Goal: Task Accomplishment & Management: Manage account settings

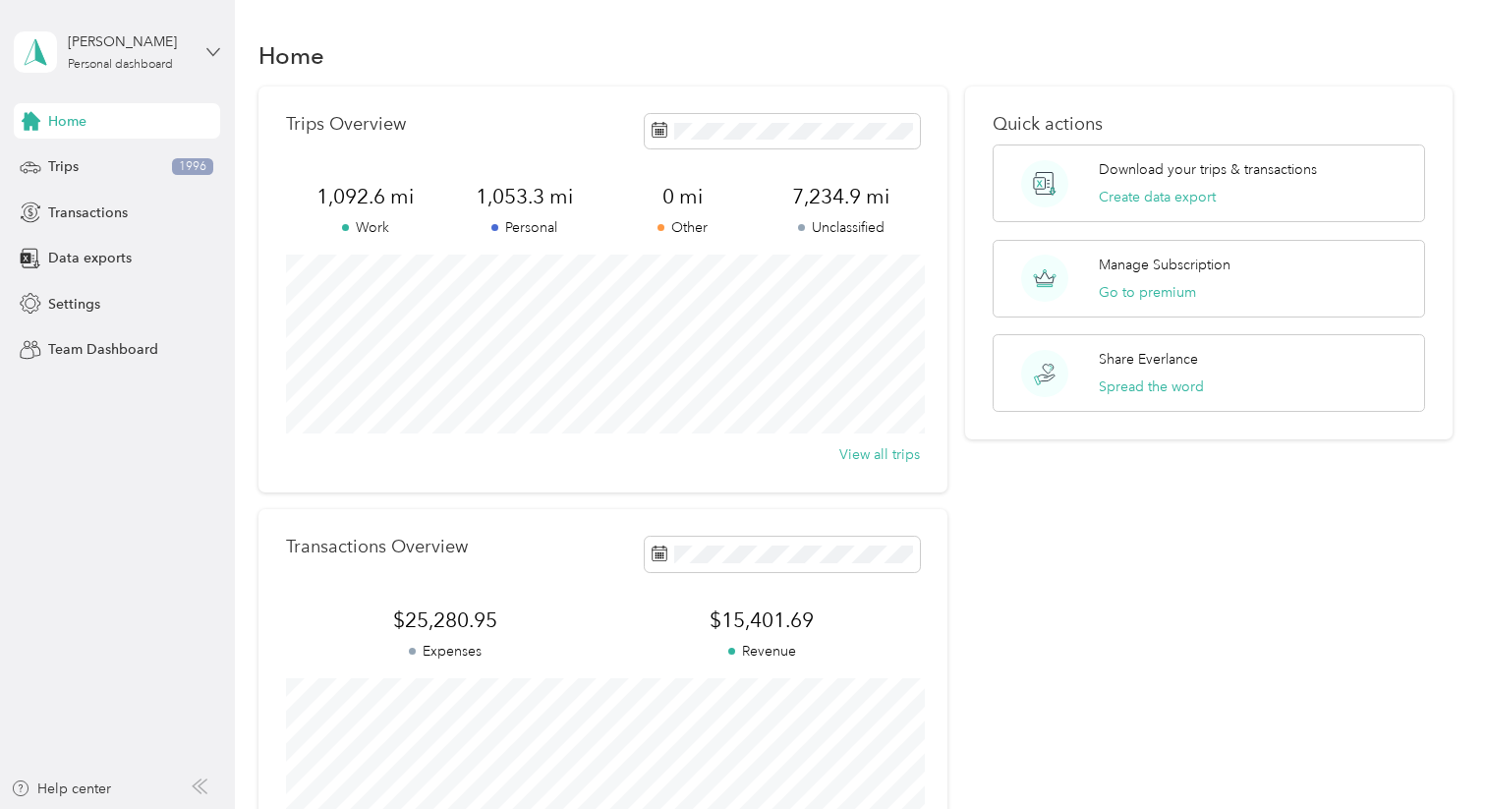
click at [209, 51] on icon at bounding box center [213, 52] width 14 height 14
click at [378, 53] on div "Home" at bounding box center [854, 54] width 1193 height 41
click at [115, 221] on span "Transactions" at bounding box center [88, 212] width 80 height 21
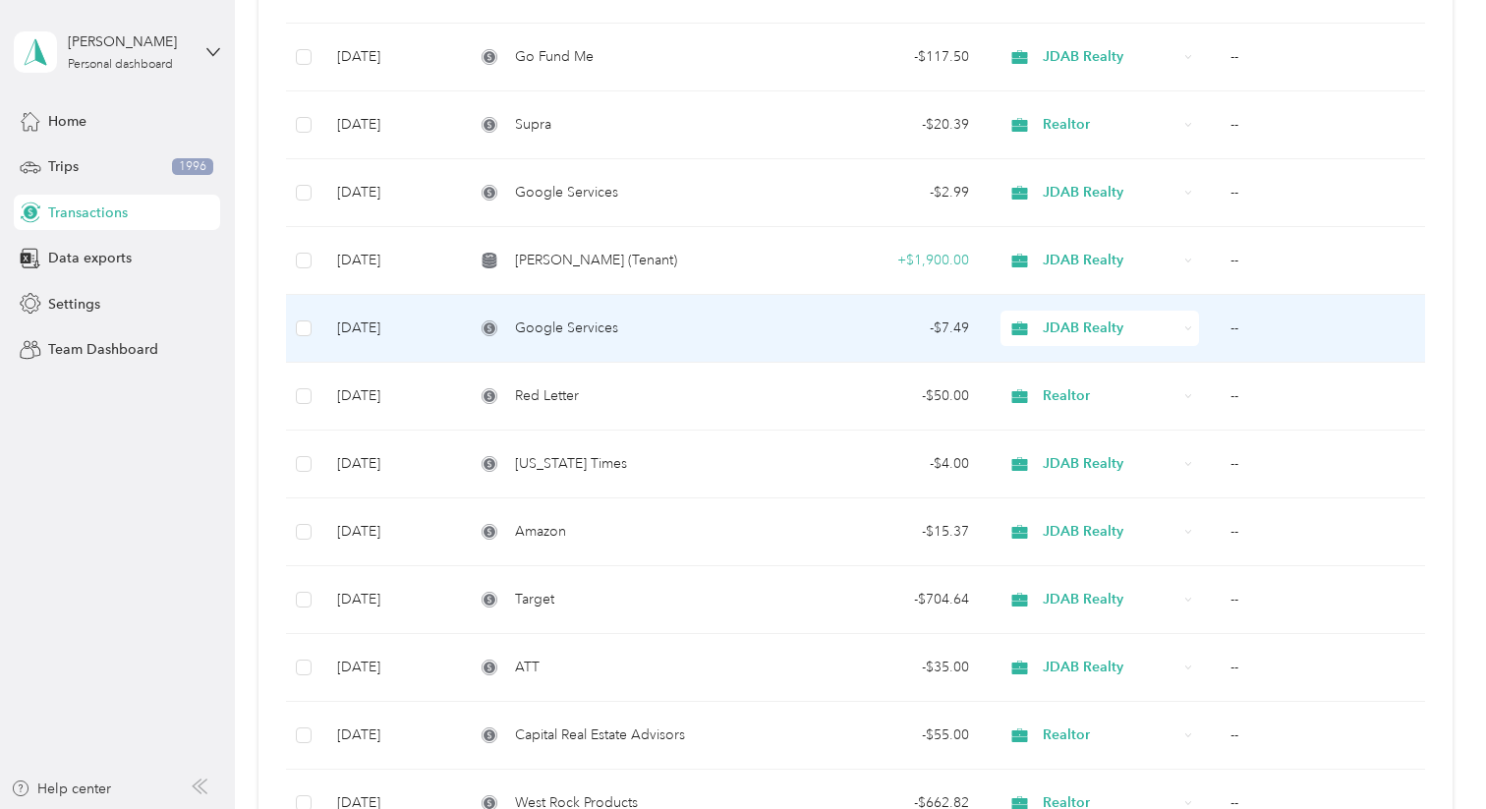
scroll to position [668, 0]
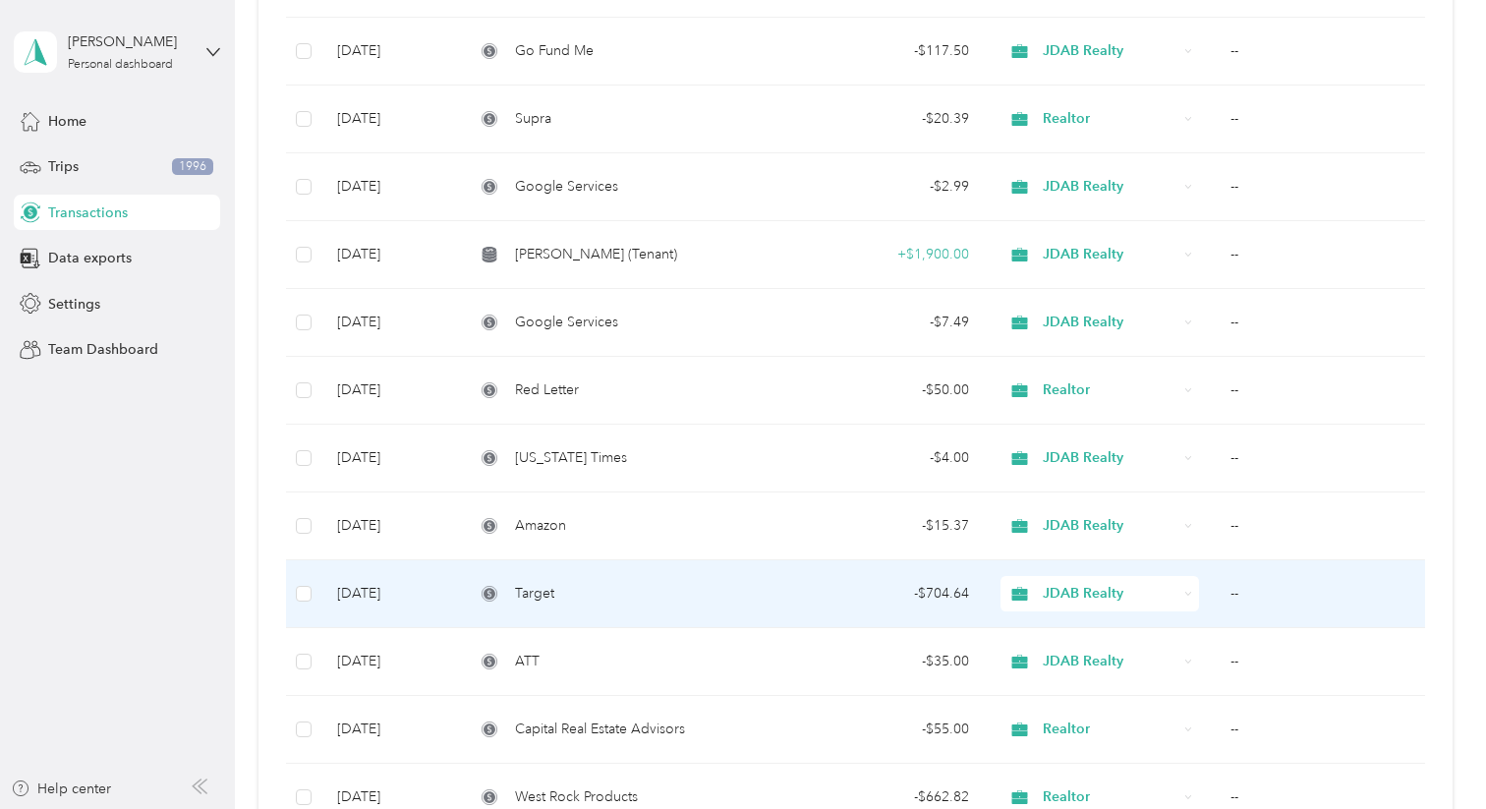
click at [1076, 598] on span "JDAB Realty" at bounding box center [1110, 594] width 135 height 22
click at [555, 596] on div "Target" at bounding box center [623, 594] width 297 height 22
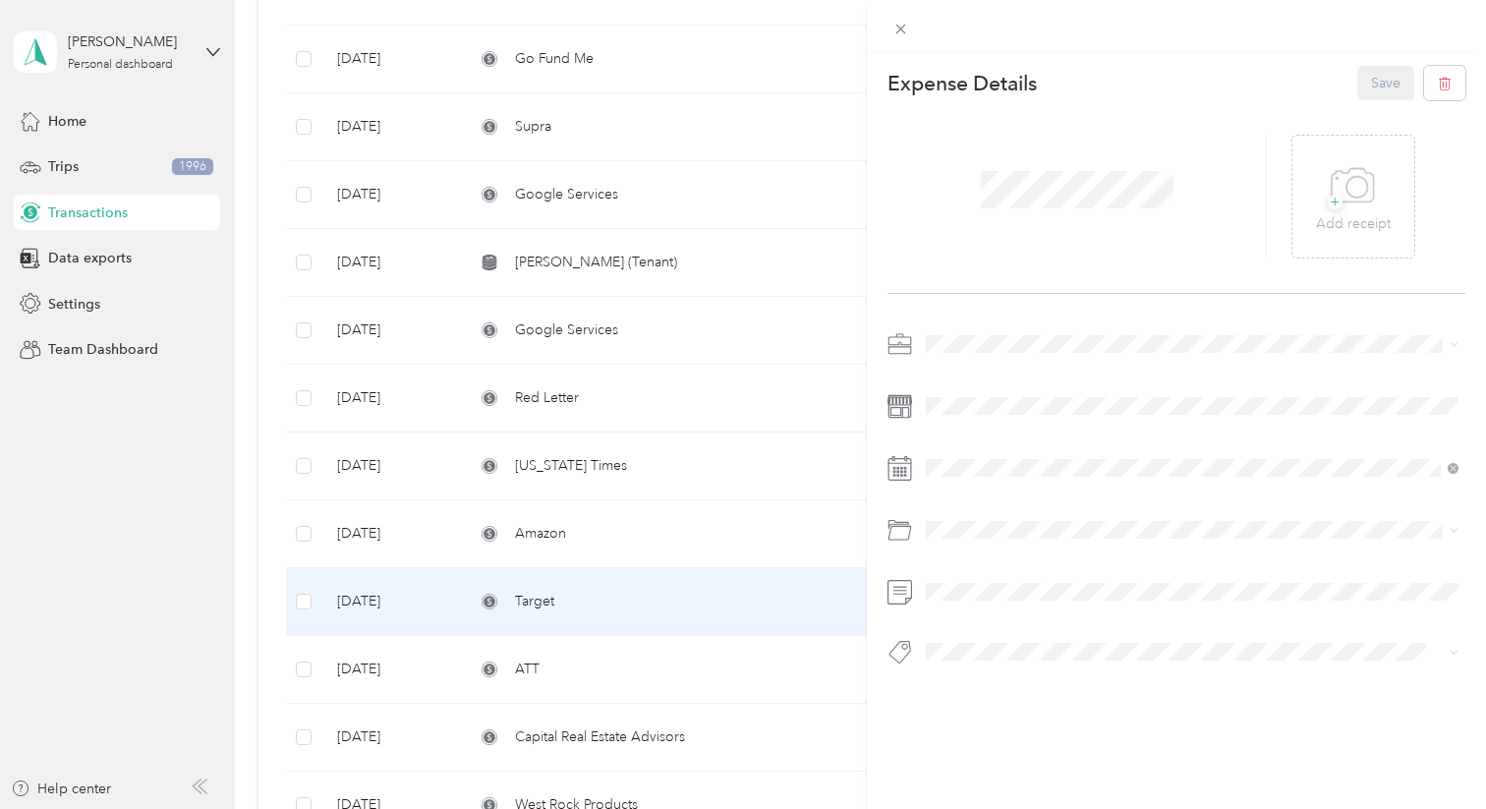
click at [743, 602] on div "This expense cannot be edited because it is either under review, approved, or p…" at bounding box center [743, 404] width 1486 height 809
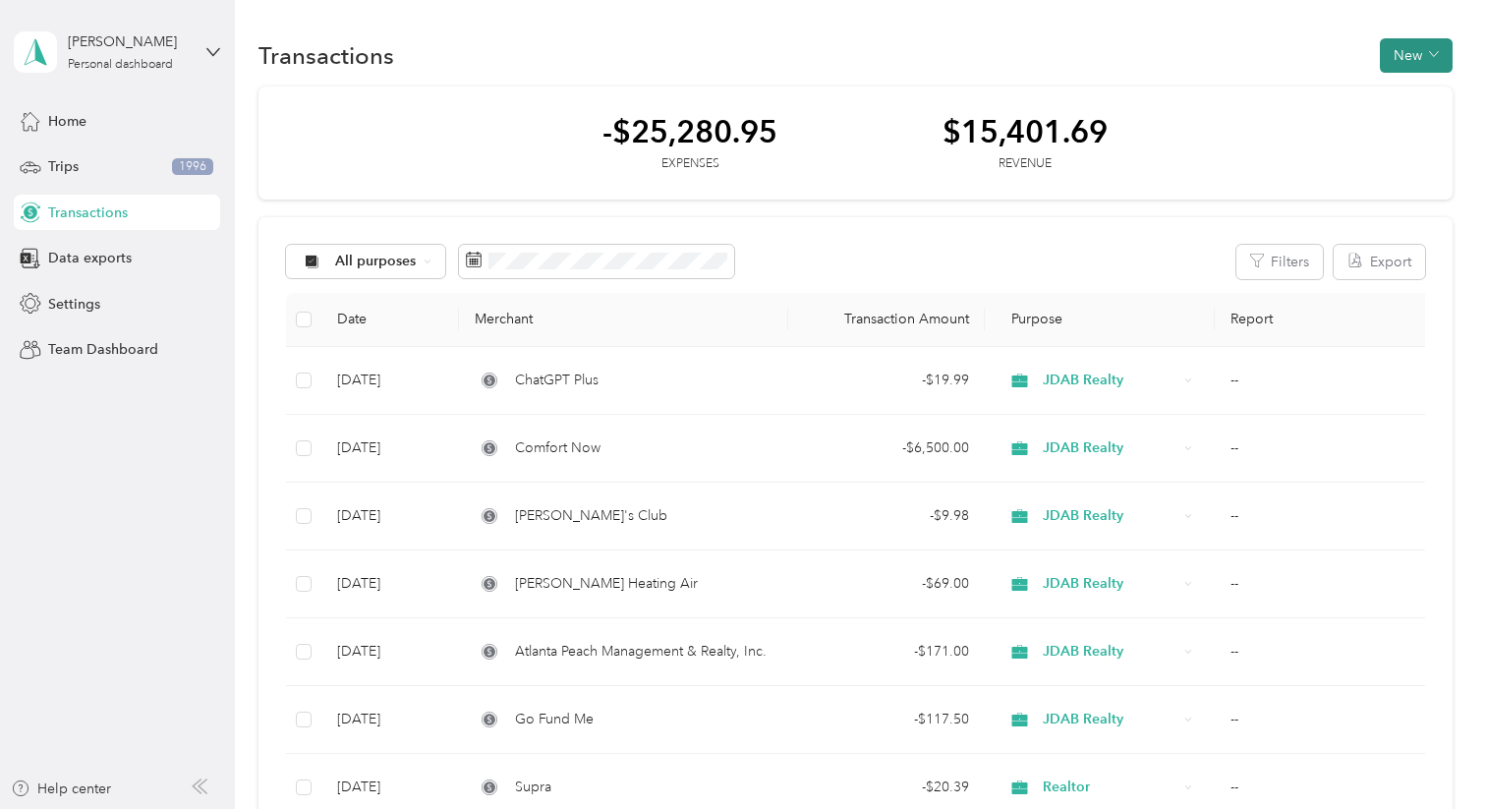
click at [1423, 58] on button "New" at bounding box center [1416, 55] width 73 height 34
click at [1413, 101] on span "Expense" at bounding box center [1420, 93] width 53 height 21
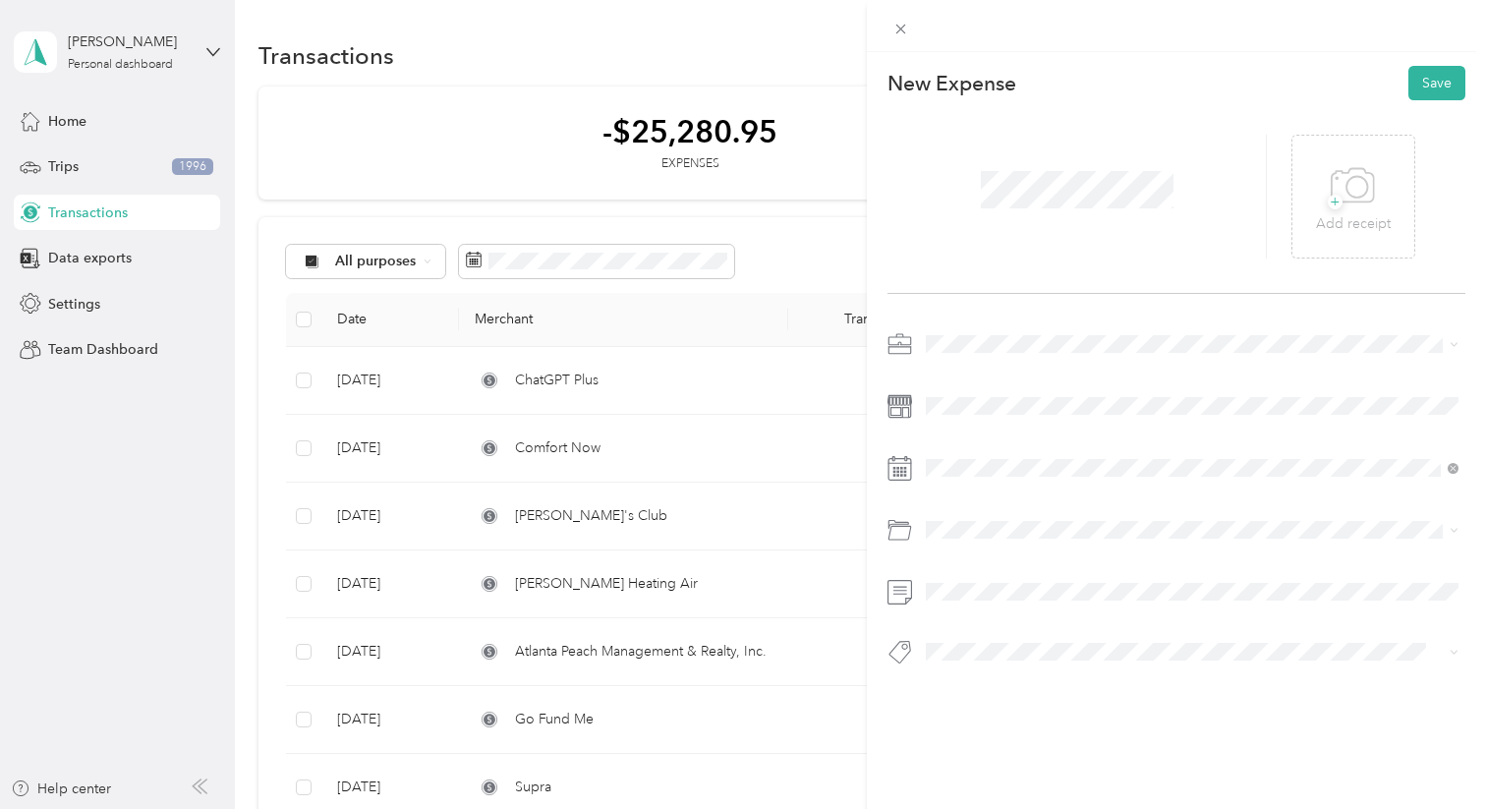
click at [995, 483] on div "JDAB Realty" at bounding box center [1192, 479] width 519 height 21
click at [1018, 392] on div "26" at bounding box center [1017, 392] width 26 height 25
click at [978, 610] on div "Software" at bounding box center [1181, 607] width 496 height 21
click at [1442, 84] on button "Save" at bounding box center [1436, 83] width 57 height 34
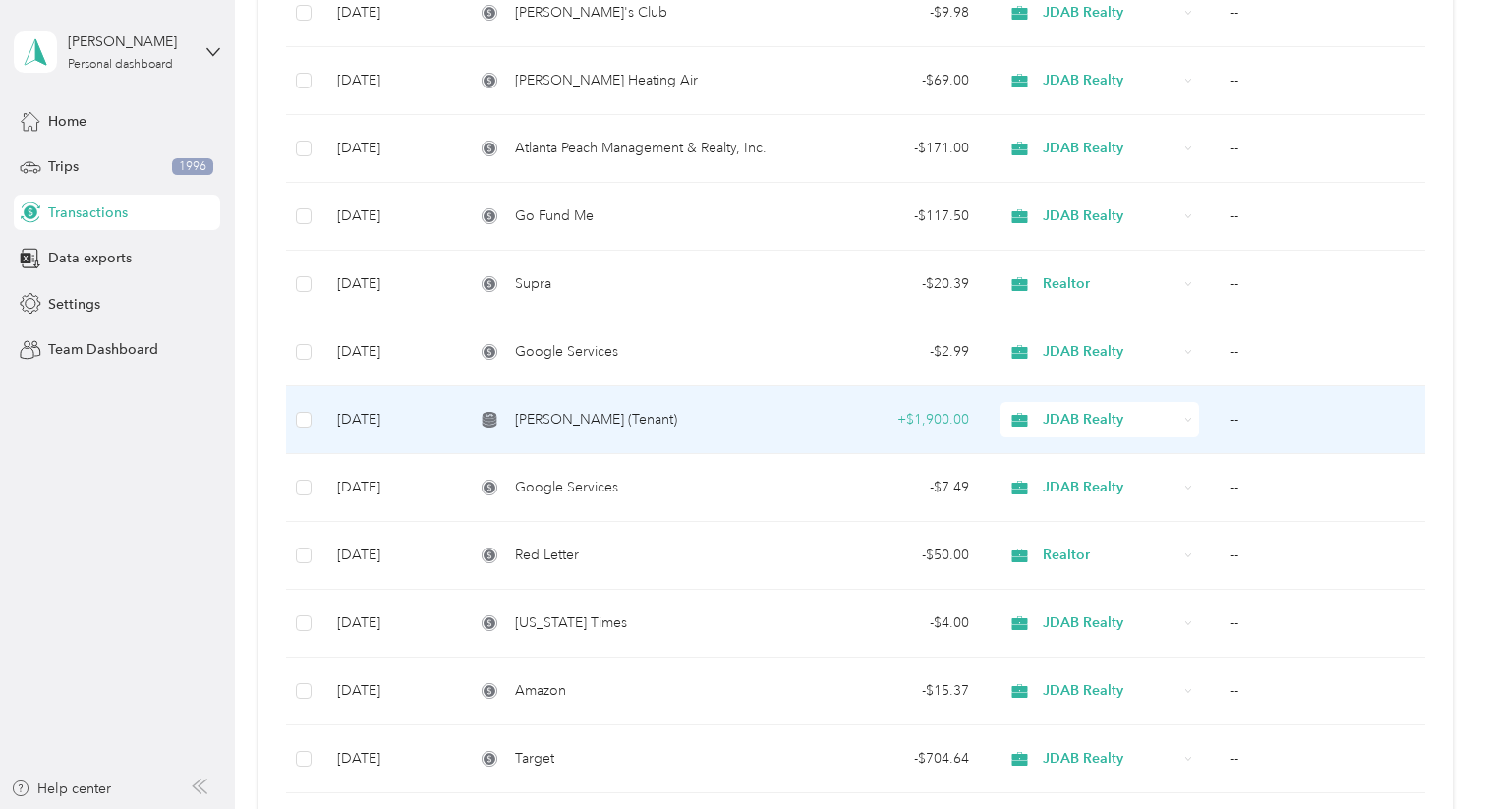
scroll to position [586, 0]
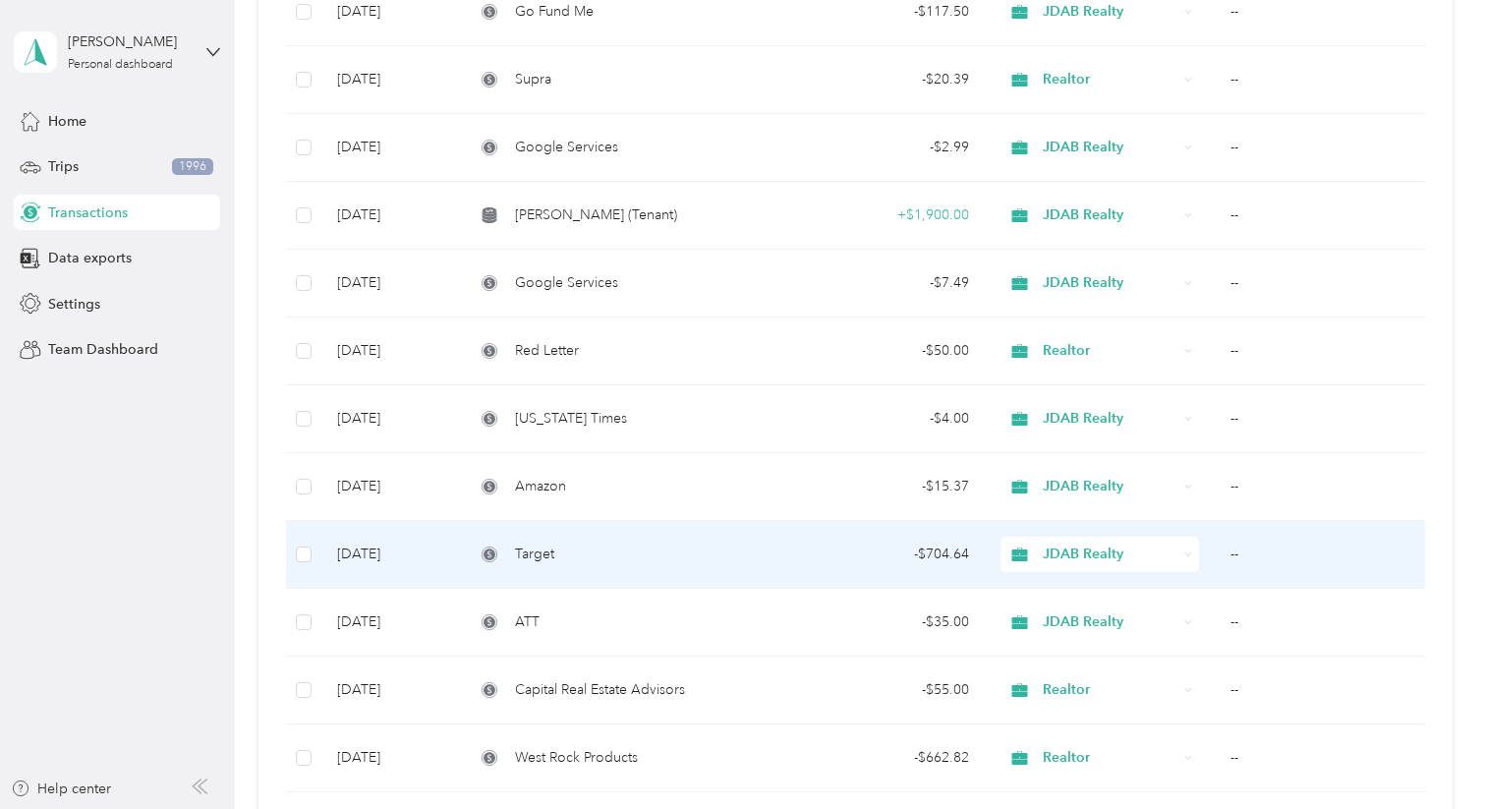
click at [824, 545] on div "- $704.64" at bounding box center [887, 554] width 166 height 22
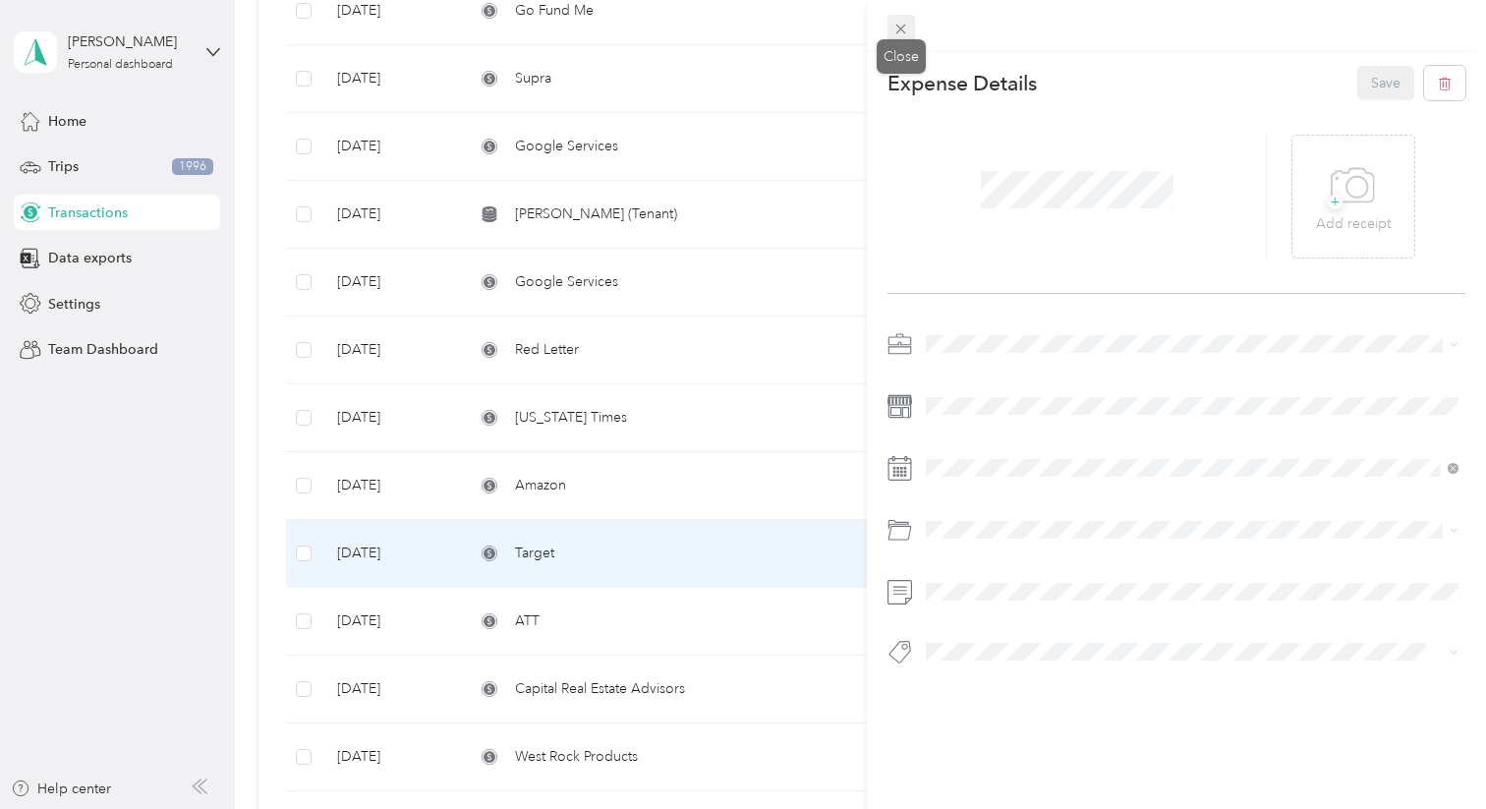
click at [898, 25] on icon at bounding box center [900, 29] width 17 height 17
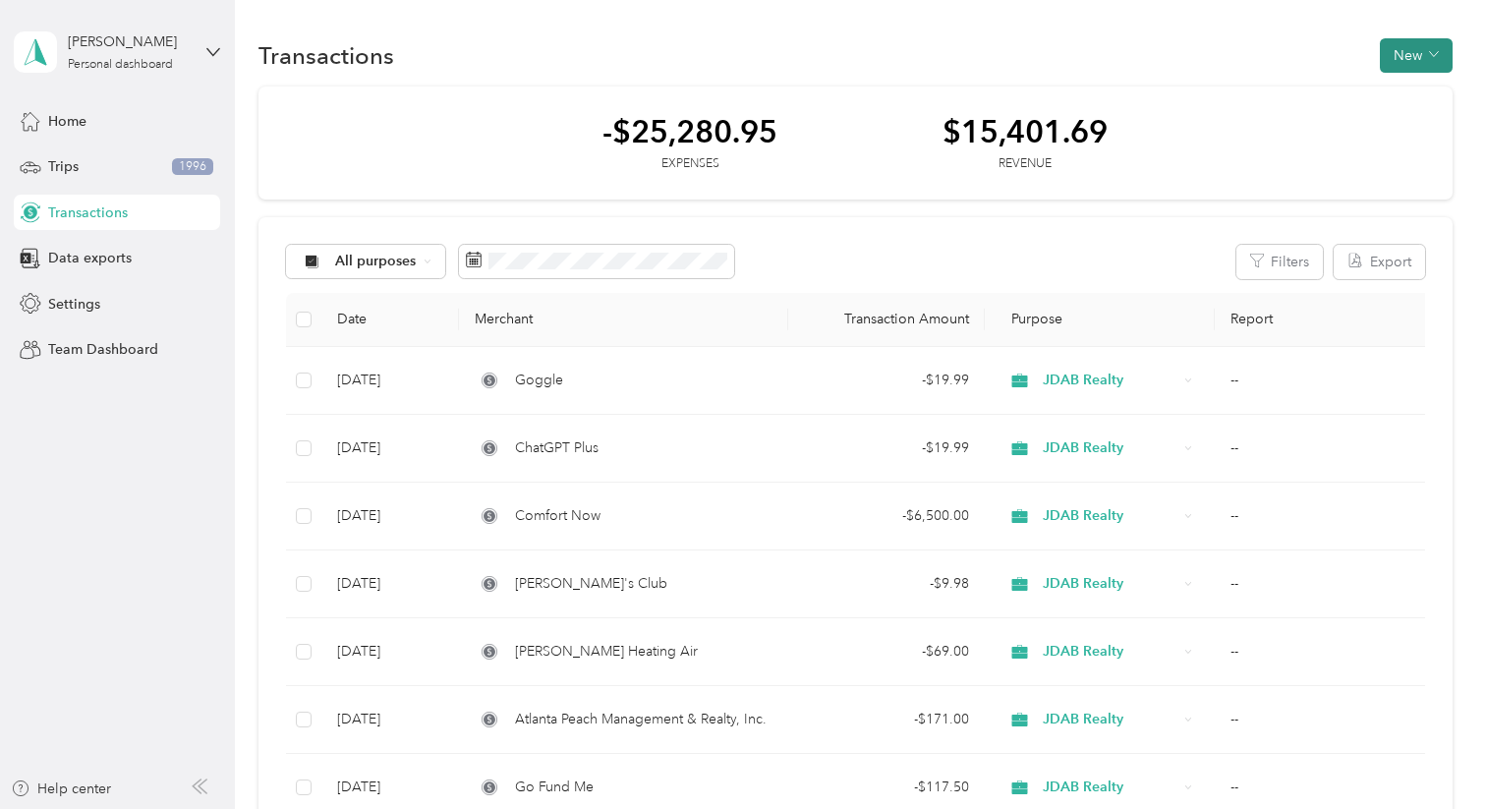
click at [1419, 55] on button "New" at bounding box center [1416, 55] width 73 height 34
click at [1435, 97] on span "Expense" at bounding box center [1420, 93] width 53 height 21
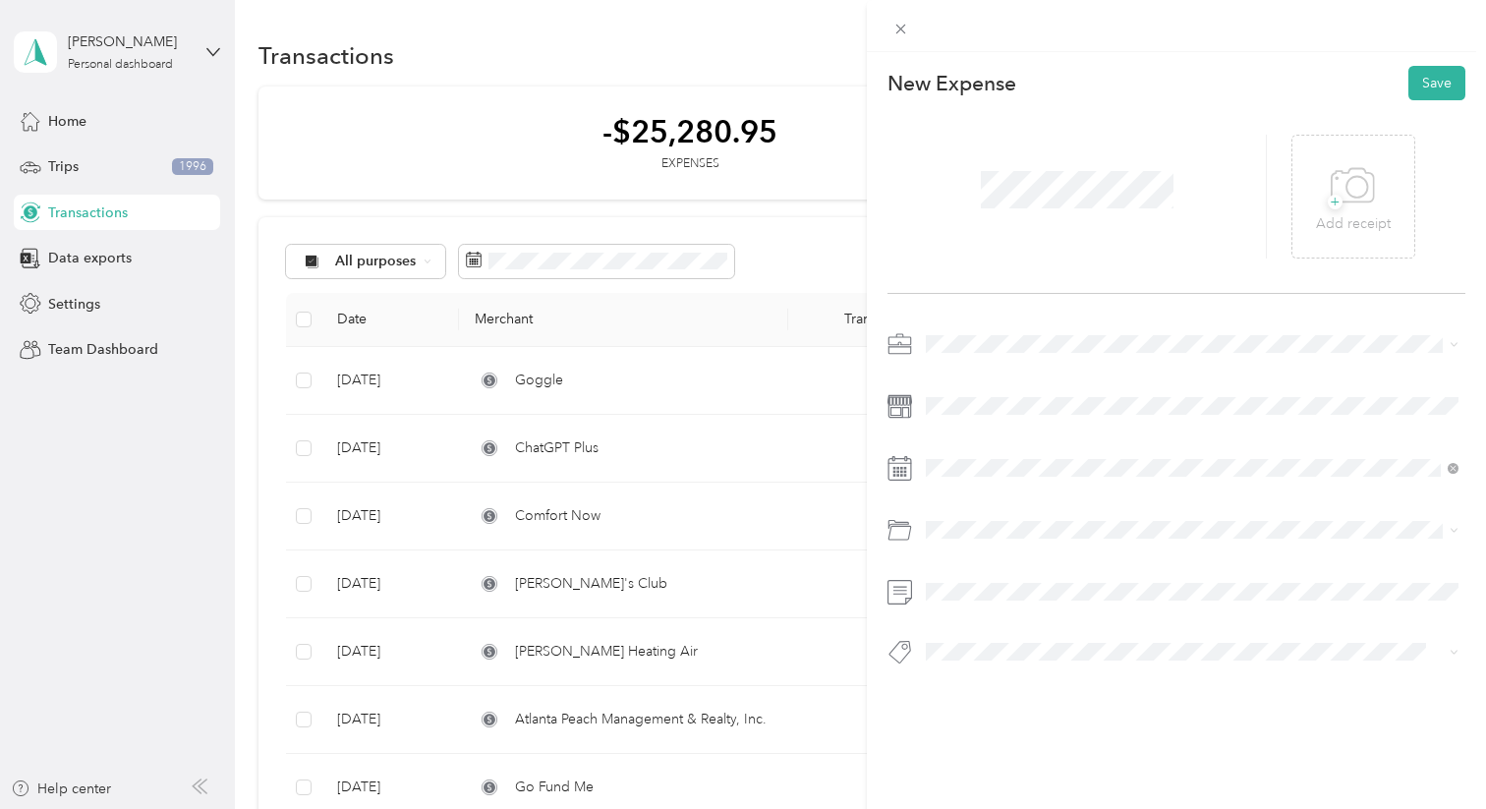
click at [999, 471] on div "JDAB Realty" at bounding box center [1192, 480] width 519 height 21
click at [968, 391] on div "24" at bounding box center [967, 392] width 26 height 25
click at [977, 609] on div "Software" at bounding box center [1192, 608] width 519 height 21
click at [956, 582] on span at bounding box center [1192, 591] width 546 height 31
click at [1436, 83] on button "Save" at bounding box center [1436, 83] width 57 height 34
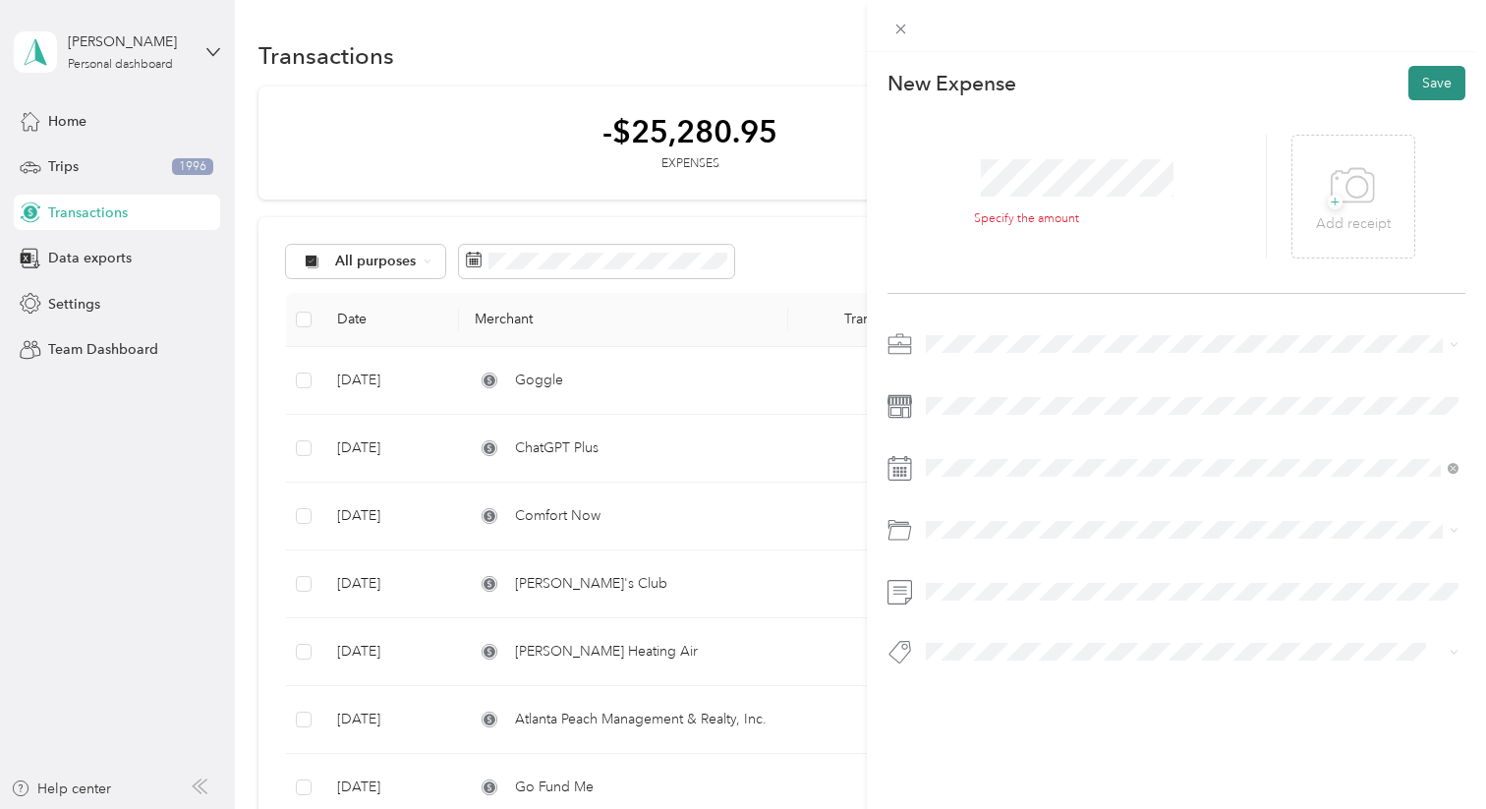
click at [1443, 84] on button "Save" at bounding box center [1436, 83] width 57 height 34
click at [904, 32] on icon at bounding box center [901, 30] width 10 height 10
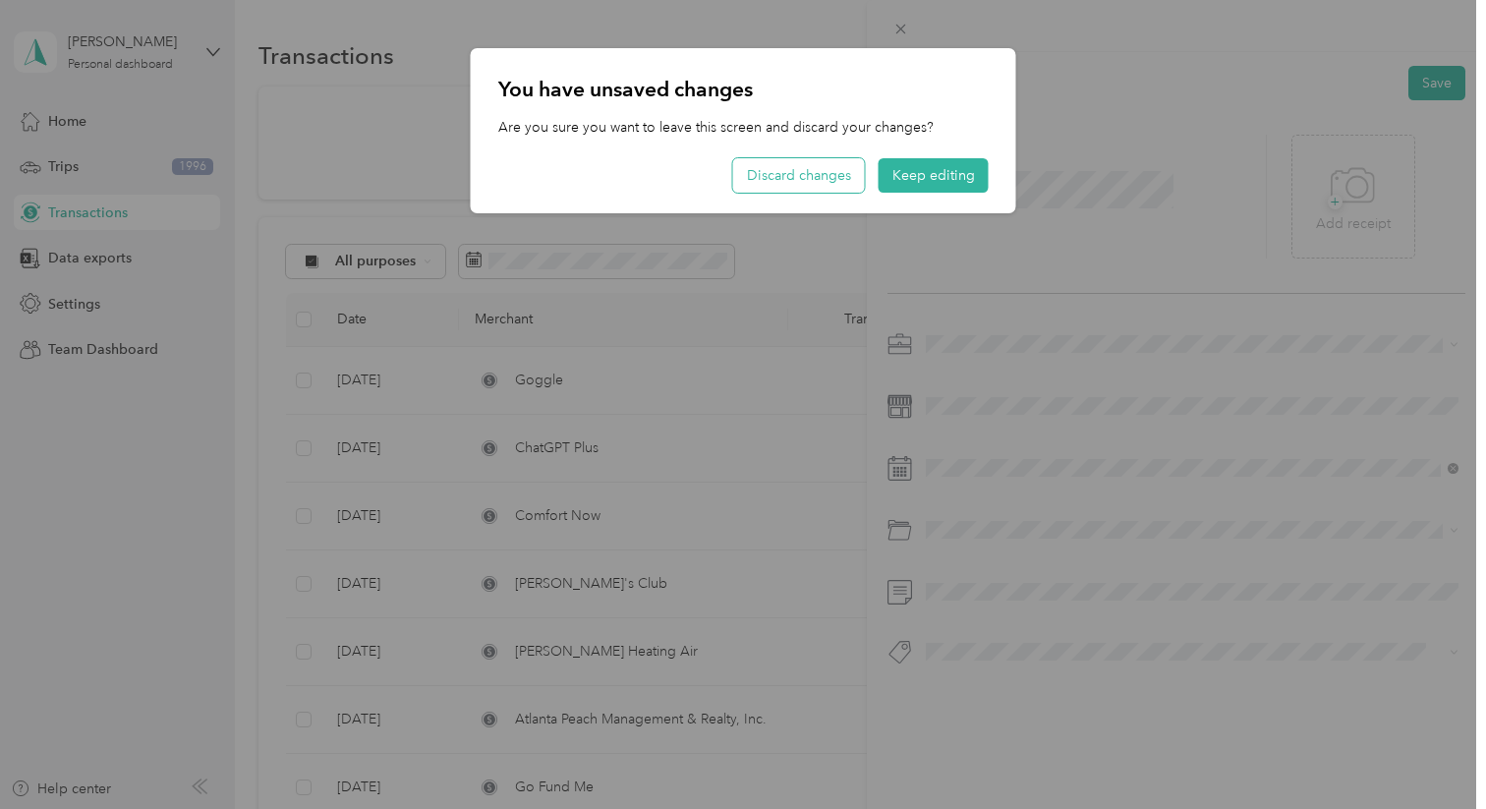
click at [796, 168] on button "Discard changes" at bounding box center [799, 175] width 132 height 34
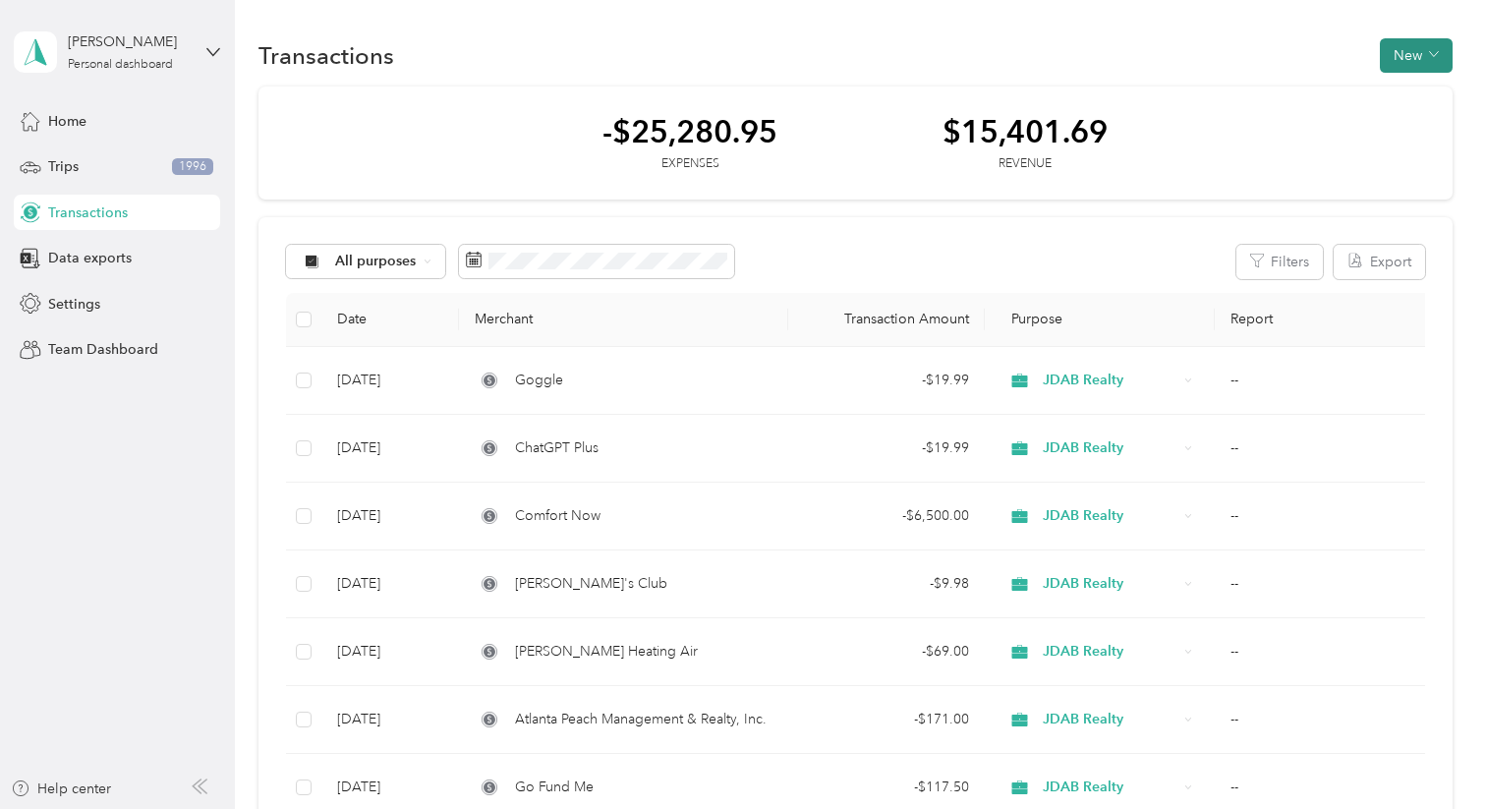
click at [1429, 52] on button "New" at bounding box center [1416, 55] width 73 height 34
click at [1418, 123] on span "Revenue" at bounding box center [1421, 127] width 54 height 21
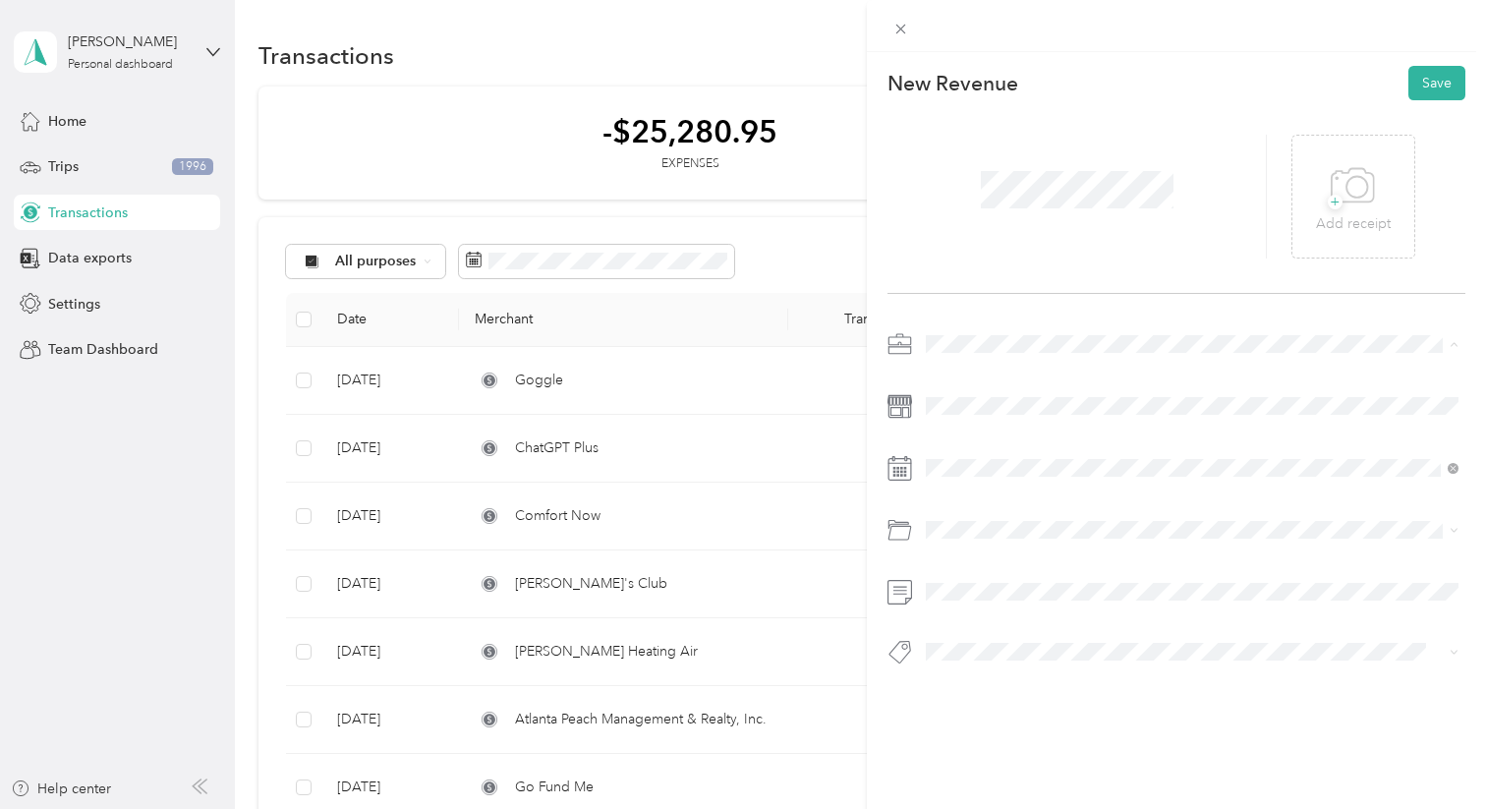
click at [1020, 493] on ol "Work Personal Realtor JDAB Realty Other Charity Medical Moving Commute" at bounding box center [1192, 499] width 546 height 275
click at [983, 392] on span at bounding box center [1192, 405] width 546 height 31
click at [973, 395] on div "24" at bounding box center [967, 392] width 26 height 25
click at [971, 604] on span "Software" at bounding box center [960, 608] width 54 height 17
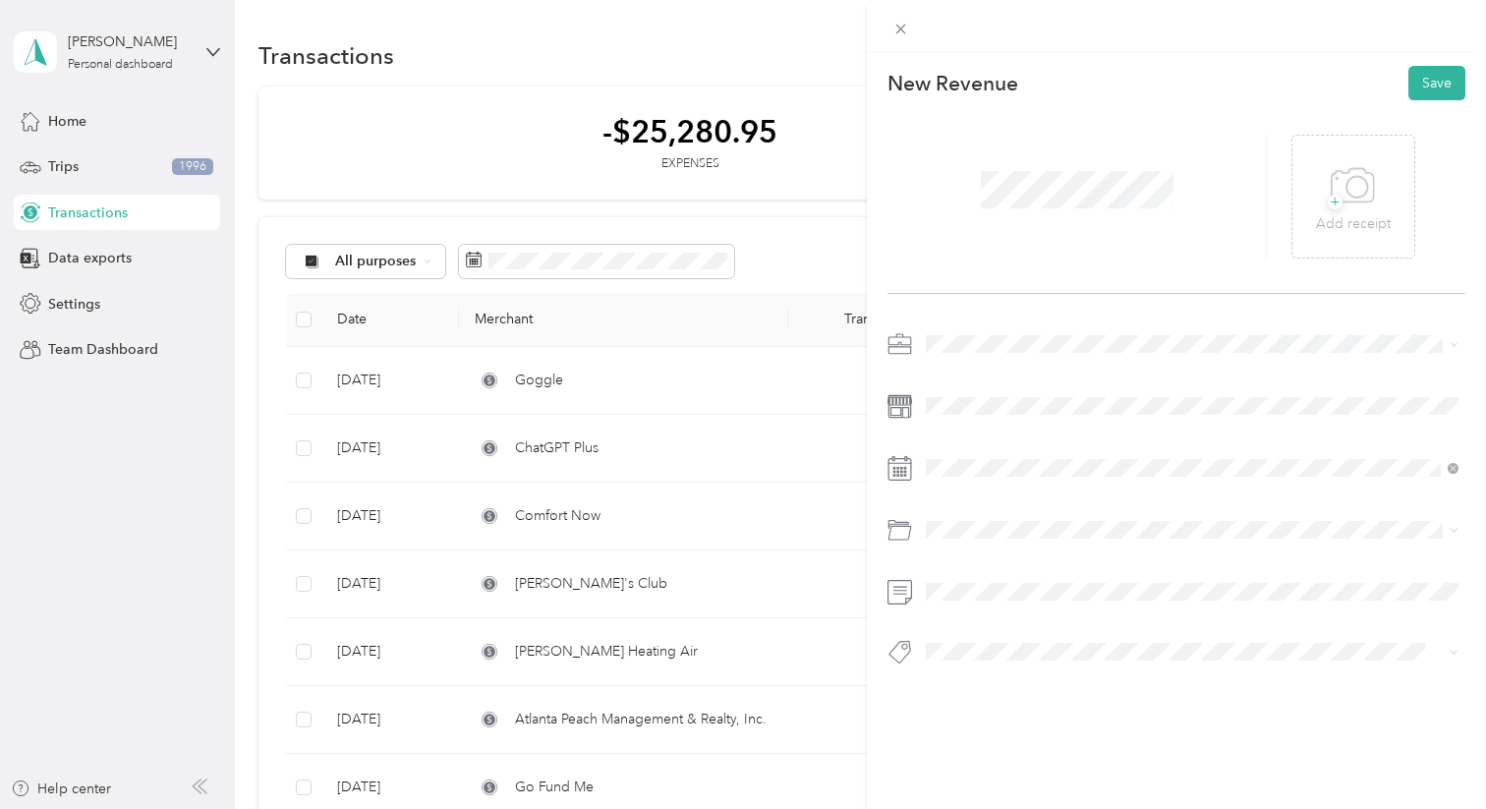
click at [1011, 496] on li "Other" at bounding box center [1192, 509] width 546 height 34
click at [984, 472] on div "JDAB Realty" at bounding box center [1192, 482] width 519 height 21
click at [1439, 84] on button "Save" at bounding box center [1436, 83] width 57 height 34
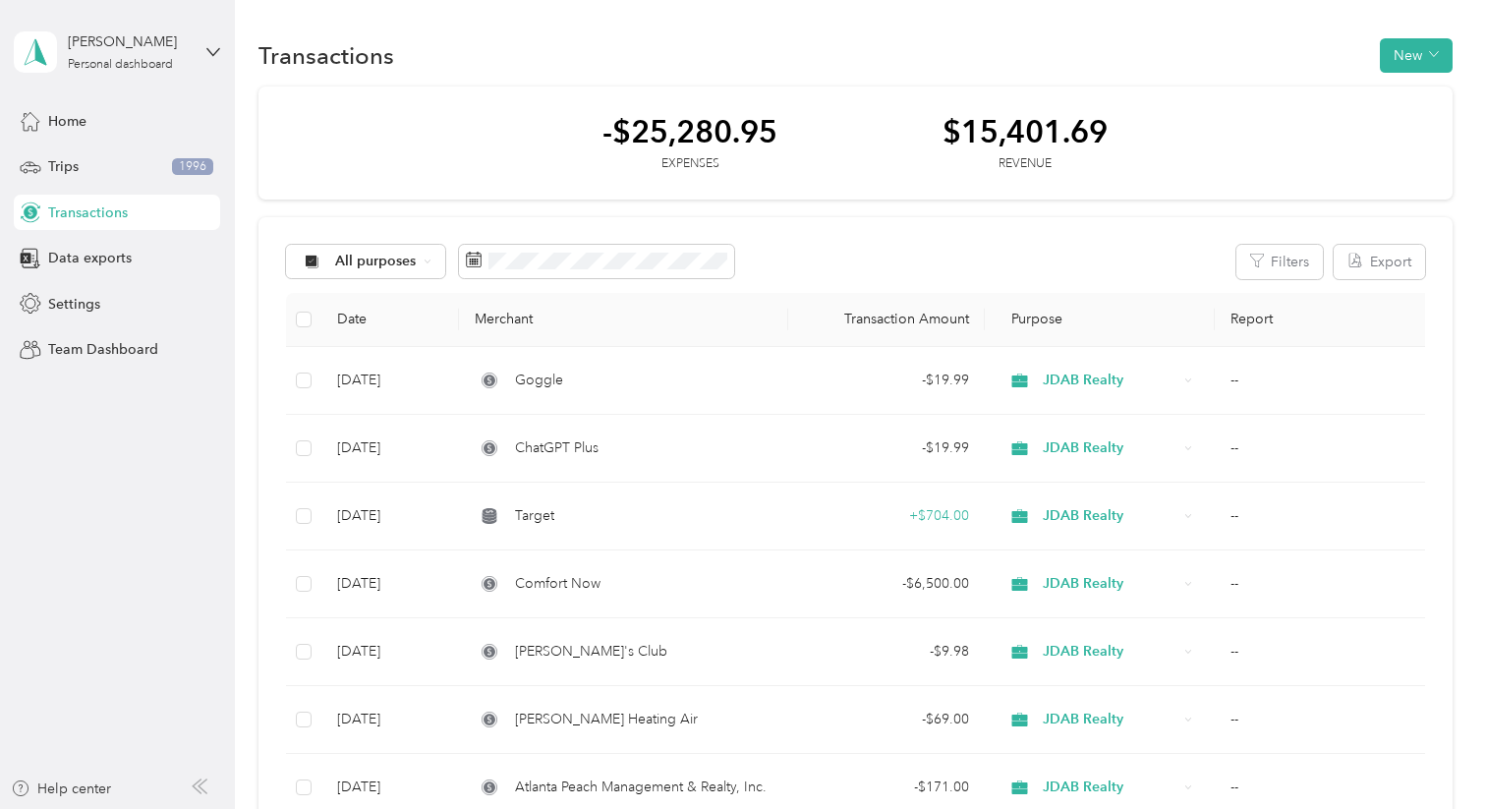
scroll to position [9, 0]
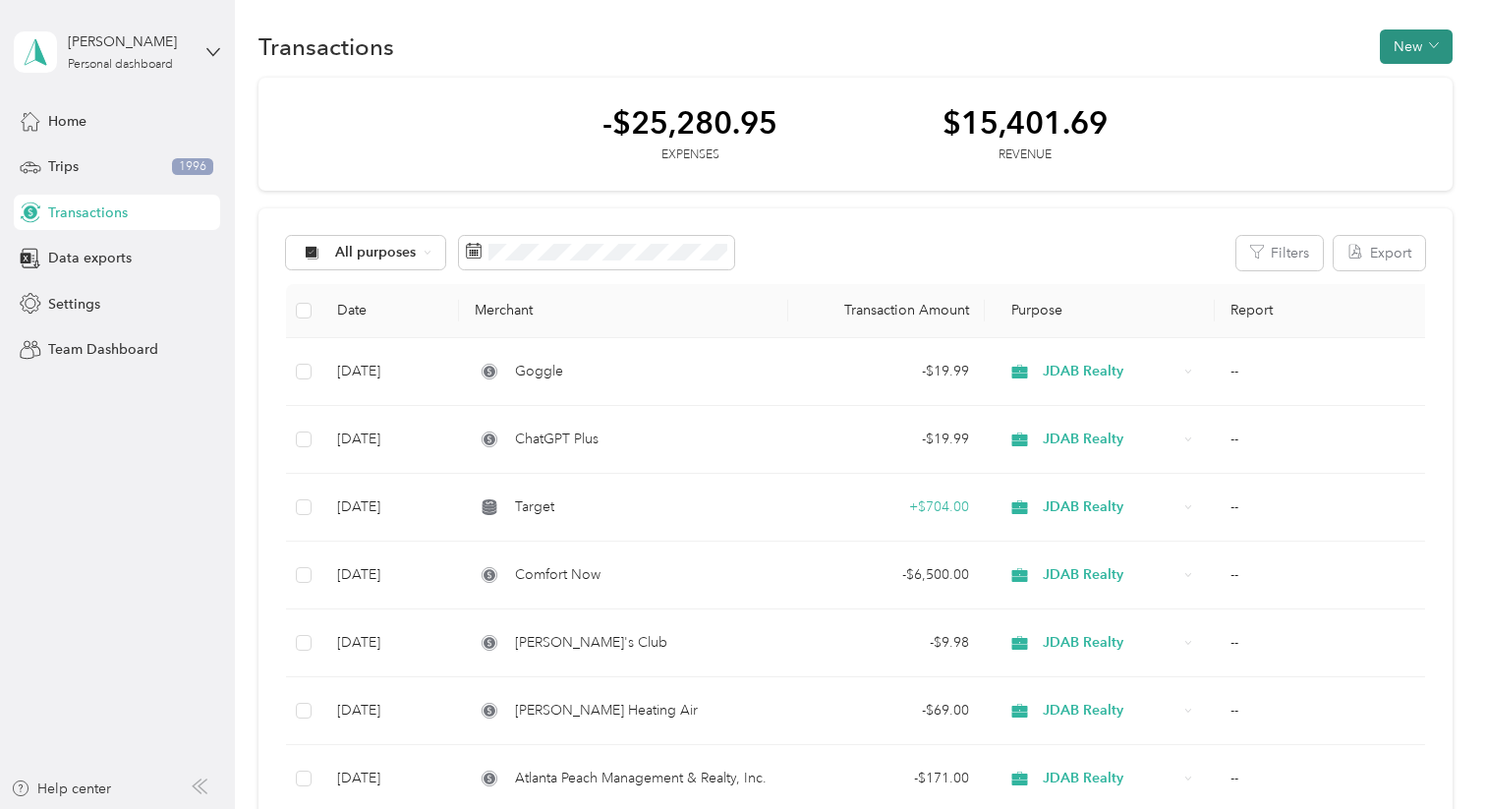
click at [1435, 45] on button "New" at bounding box center [1416, 46] width 73 height 34
click at [1415, 88] on span "Expense" at bounding box center [1420, 84] width 53 height 21
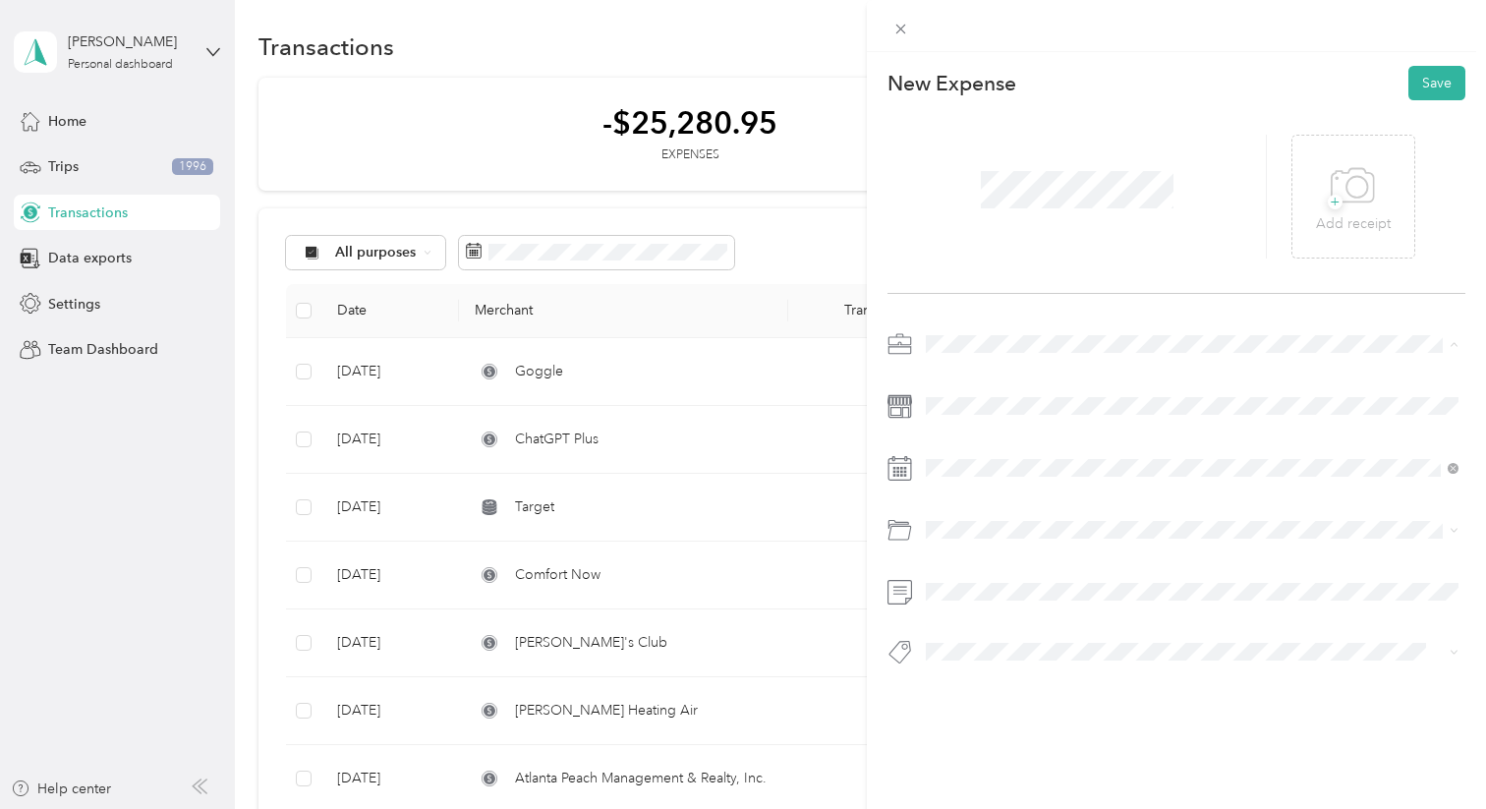
click at [1016, 485] on li "JDAB Realty" at bounding box center [1192, 482] width 546 height 34
click at [1072, 397] on div "28" at bounding box center [1068, 392] width 26 height 25
click at [1033, 610] on div "Electronics (Phone, Laptop, etc.)" at bounding box center [1192, 608] width 519 height 21
click at [975, 601] on span at bounding box center [1192, 591] width 546 height 31
click at [1445, 84] on button "Save" at bounding box center [1436, 83] width 57 height 34
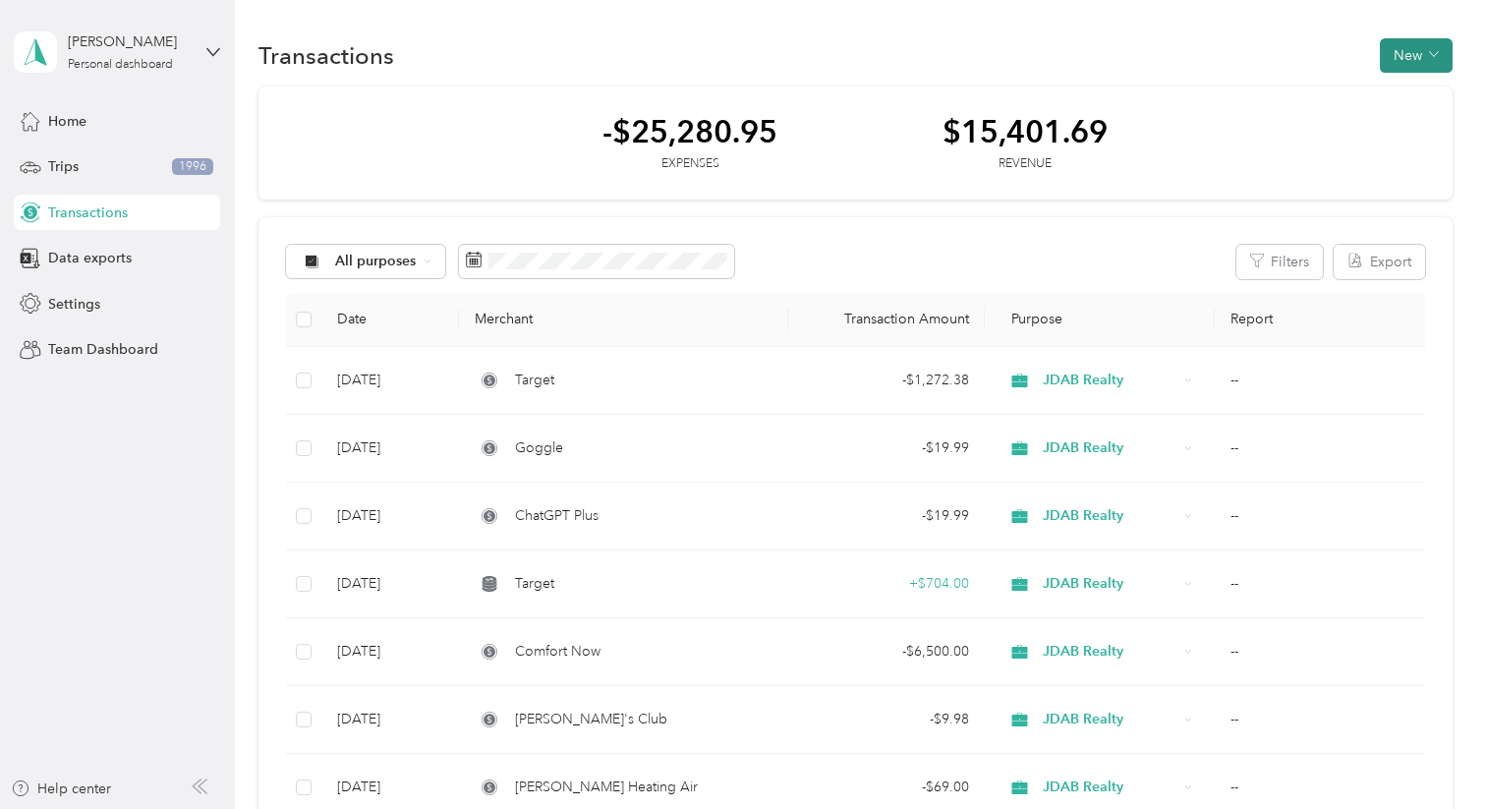
click at [1439, 54] on icon "button" at bounding box center [1434, 54] width 10 height 10
